Goal: Task Accomplishment & Management: Use online tool/utility

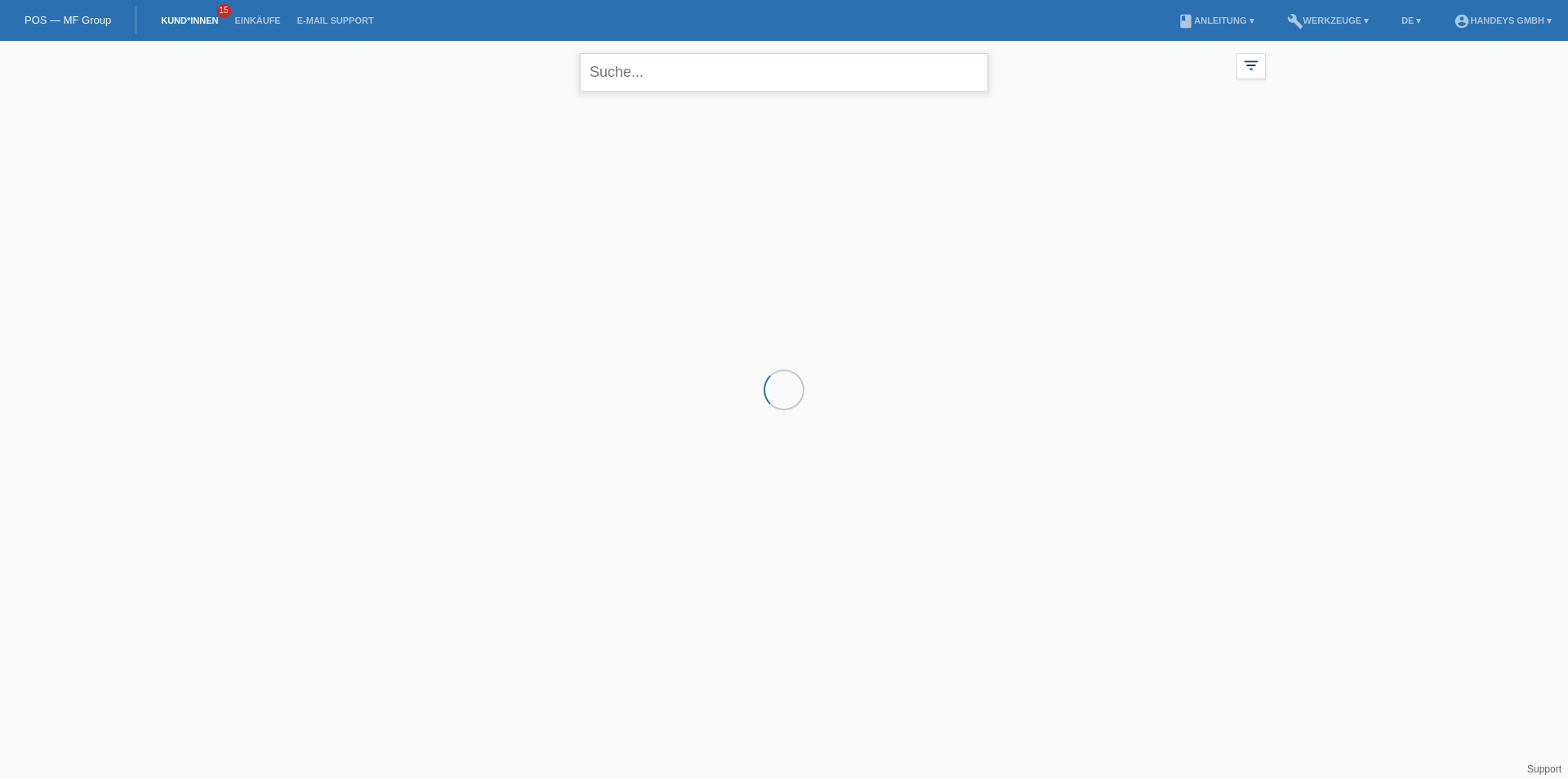
click at [673, 70] on input "text" at bounding box center [784, 72] width 408 height 38
type input "lionelle"
click at [556, 226] on span "Anzeigen" at bounding box center [544, 228] width 44 height 12
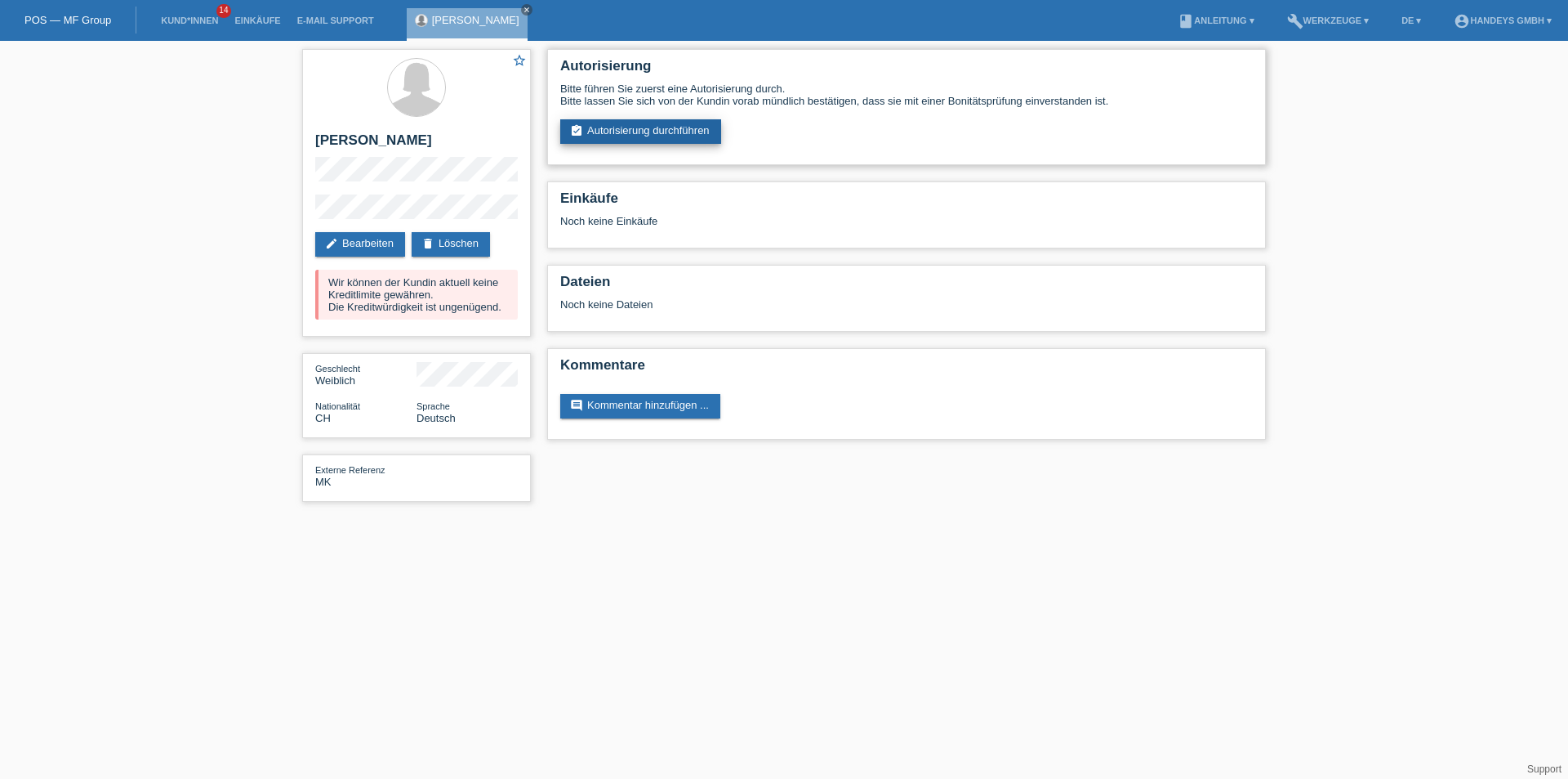
click at [608, 123] on link "assignment_turned_in Autorisierung durchführen" at bounding box center [641, 131] width 161 height 25
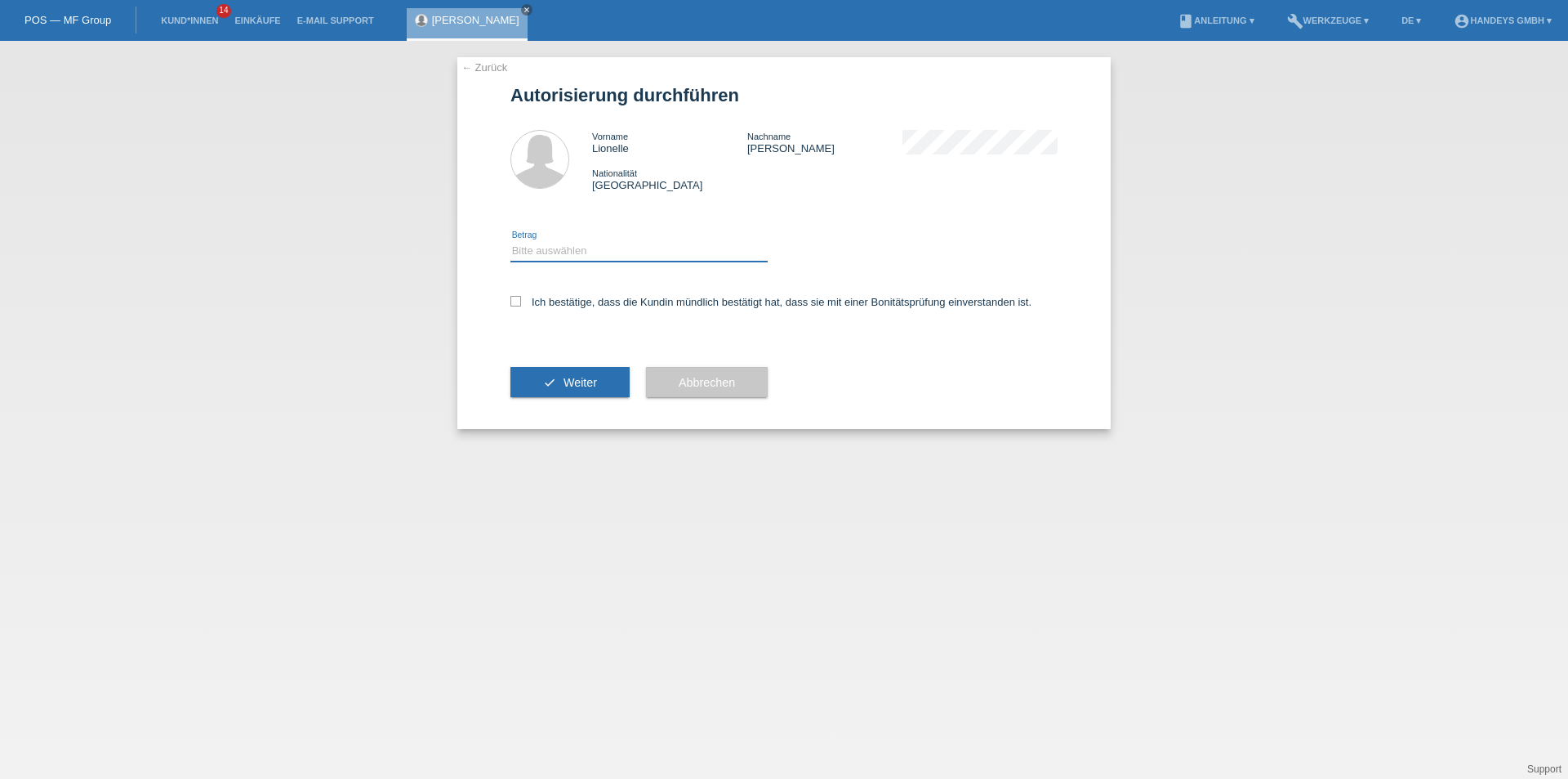
drag, startPoint x: 578, startPoint y: 244, endPoint x: 569, endPoint y: 259, distance: 17.5
click at [578, 244] on select "Bitte auswählen CHF 1.00 - CHF 499.00 CHF 500.00 - CHF 1'999.00 CHF 2'000.00 - …" at bounding box center [639, 250] width 257 height 19
select select "3"
click at [511, 241] on select "Bitte auswählen CHF 1.00 - CHF 499.00 CHF 500.00 - CHF 1'999.00 CHF 2'000.00 - …" at bounding box center [639, 250] width 257 height 19
click at [521, 303] on icon at bounding box center [516, 301] width 11 height 11
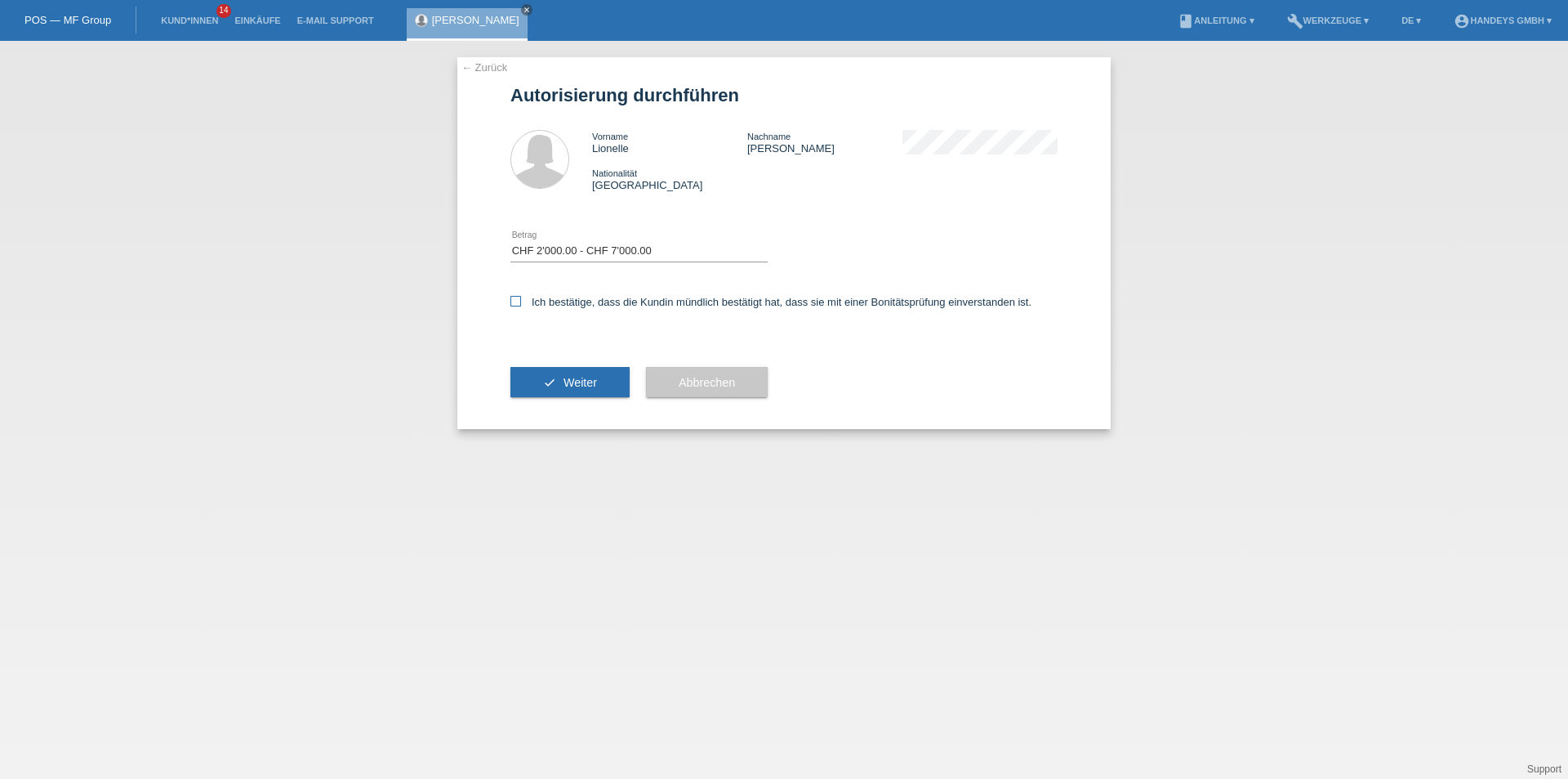
click at [521, 303] on input "Ich bestätige, dass die Kundin mündlich bestätigt hat, dass sie mit einer Bonit…" at bounding box center [516, 301] width 11 height 11
checkbox input "true"
click at [584, 381] on span "Weiter" at bounding box center [581, 381] width 34 height 13
